Goal: Task Accomplishment & Management: Manage account settings

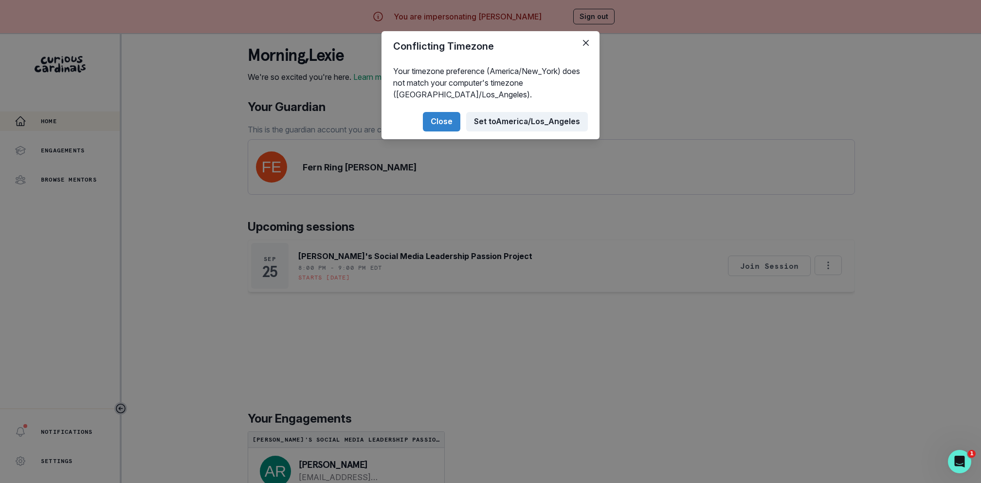
click at [526, 121] on button "Set to [GEOGRAPHIC_DATA]/Los_Angeles" at bounding box center [527, 121] width 122 height 19
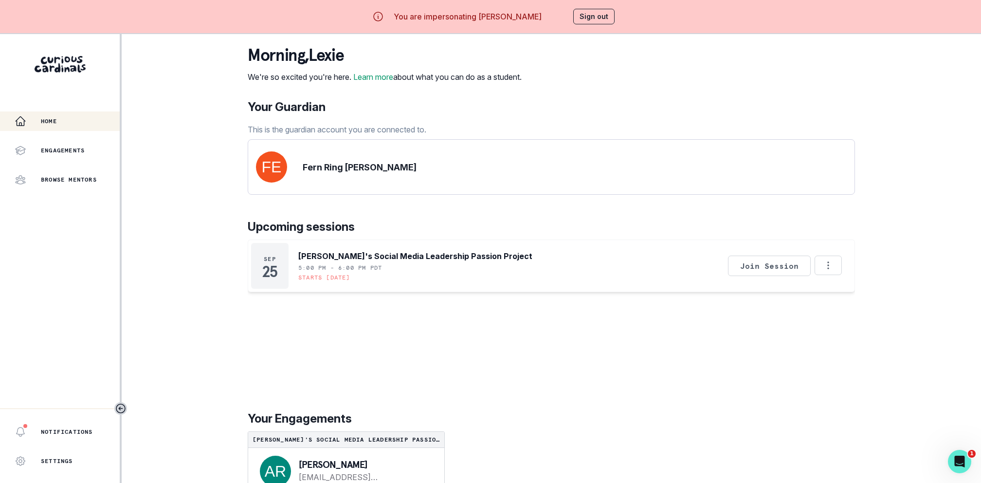
scroll to position [28, 0]
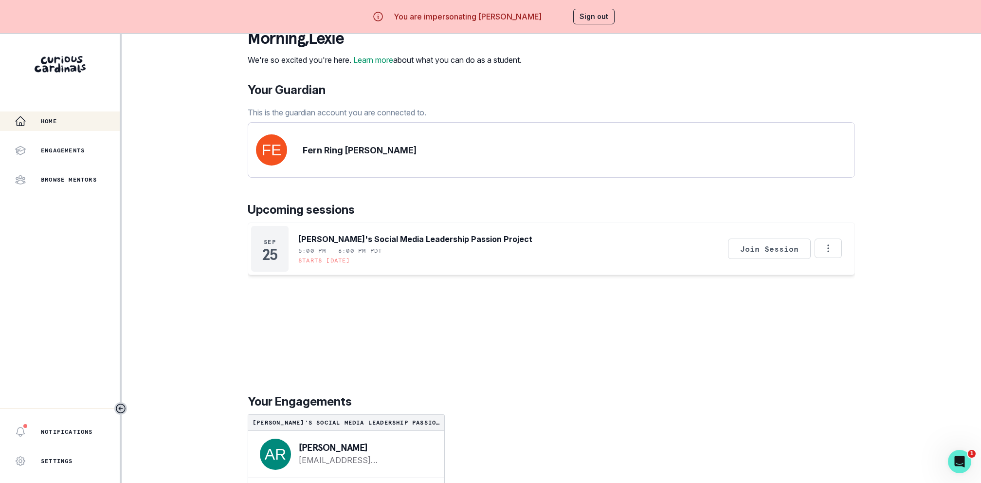
click at [707, 84] on div "Your Guardian This is the guardian account you are connected to." at bounding box center [551, 99] width 607 height 37
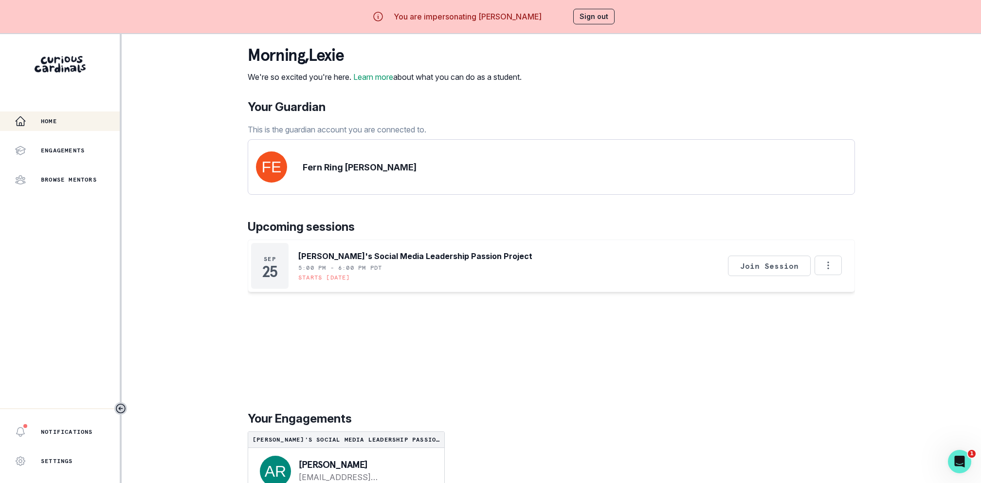
click at [598, 17] on button "Sign out" at bounding box center [593, 17] width 41 height 16
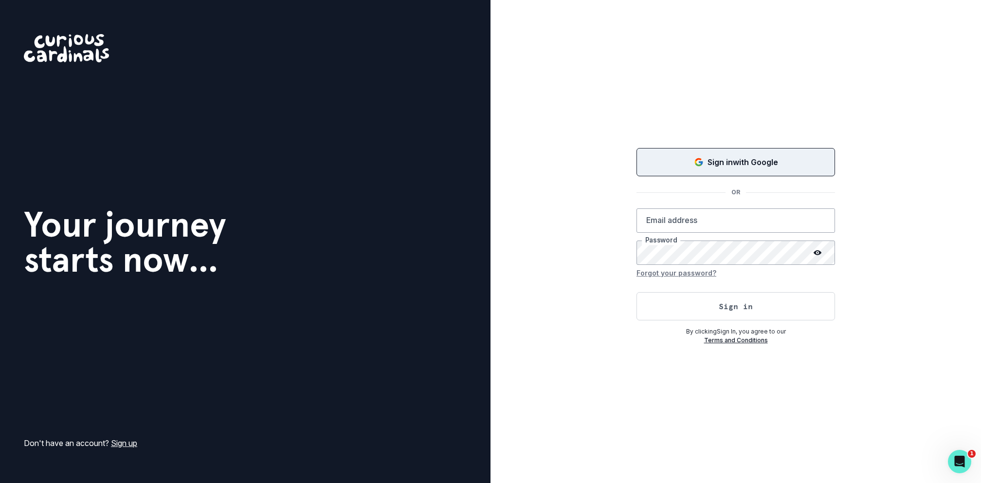
click at [712, 163] on p "Sign in with Google" at bounding box center [743, 162] width 71 height 12
